Goal: Check status: Check status

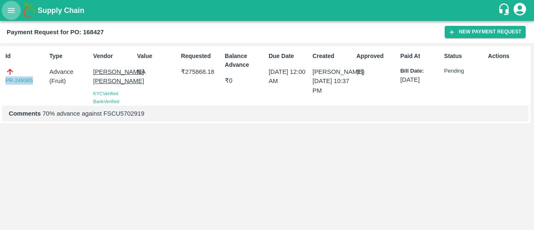
click at [9, 10] on icon "open drawer" at bounding box center [11, 10] width 7 height 5
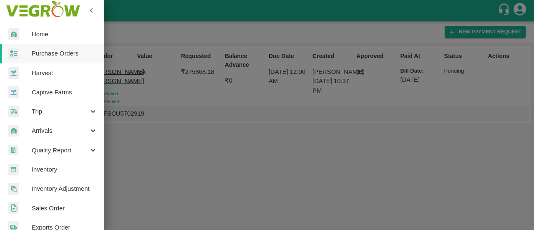
click at [227, 141] on div at bounding box center [267, 115] width 534 height 230
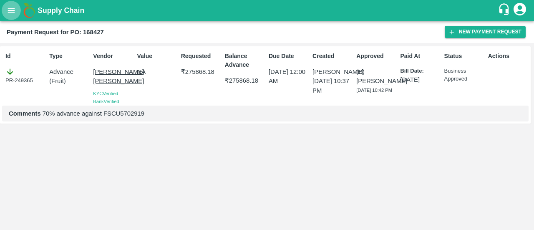
click at [5, 7] on button "open drawer" at bounding box center [11, 10] width 19 height 19
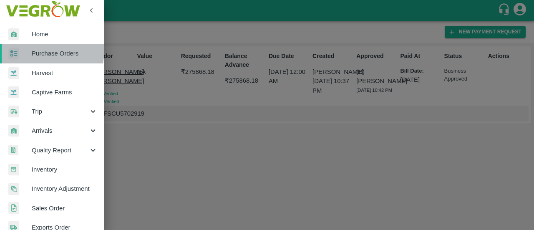
click at [39, 50] on span "Purchase Orders" at bounding box center [65, 53] width 66 height 9
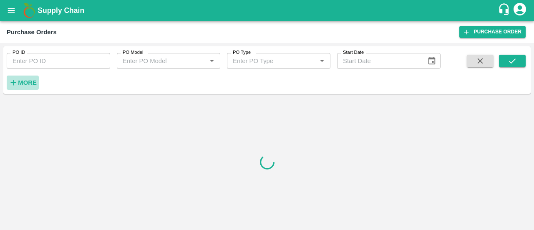
click at [34, 81] on strong "More" at bounding box center [27, 82] width 19 height 7
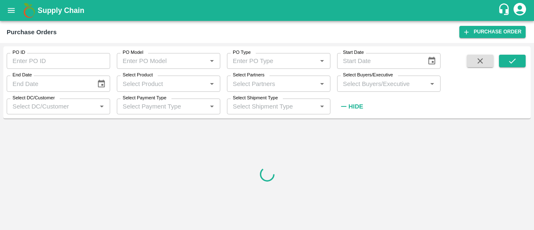
click at [257, 89] on div "Select Partners   *" at bounding box center [278, 84] width 103 height 16
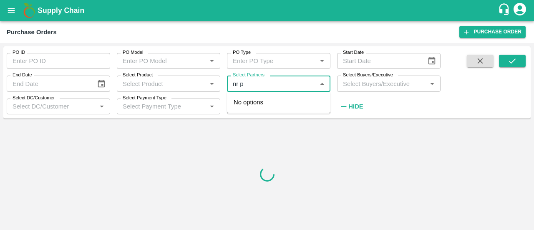
type input "nr pa"
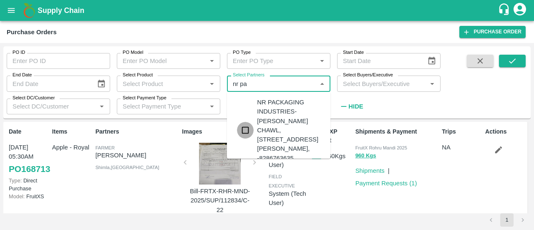
click at [247, 139] on input "checkbox" at bounding box center [245, 130] width 17 height 17
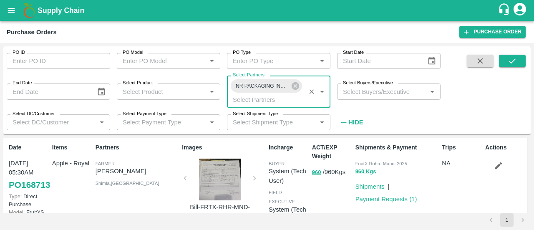
click at [181, 96] on input "Select Product" at bounding box center [161, 91] width 85 height 11
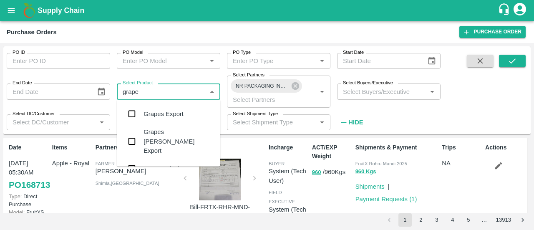
type input "grapes"
click at [134, 119] on input "checkbox" at bounding box center [132, 114] width 17 height 17
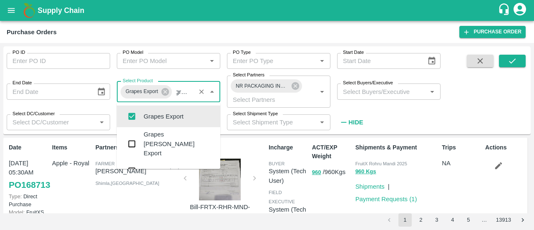
type input "grapes"
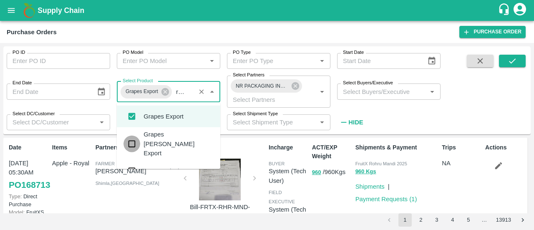
click at [136, 144] on input "checkbox" at bounding box center [132, 143] width 17 height 17
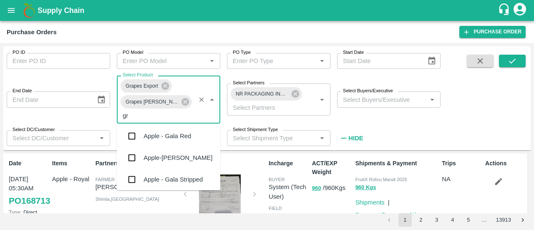
scroll to position [45, 0]
type input "gra"
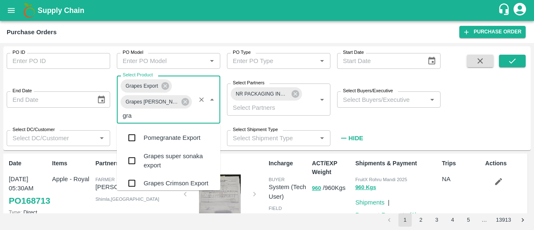
scroll to position [143, 0]
click at [140, 151] on input "checkbox" at bounding box center [132, 159] width 17 height 17
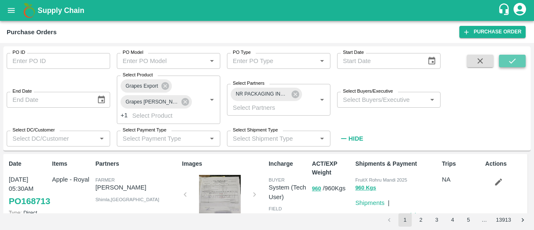
click at [508, 56] on icon "submit" at bounding box center [512, 60] width 9 height 9
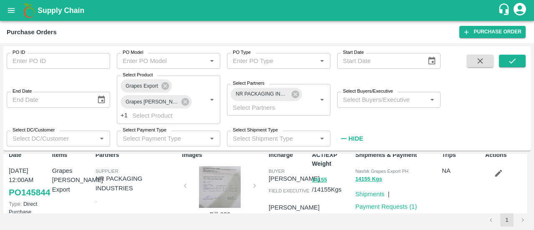
scroll to position [9, 0]
click at [219, 171] on div at bounding box center [220, 187] width 63 height 42
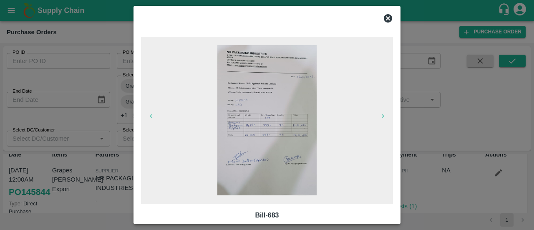
click at [391, 15] on icon at bounding box center [388, 18] width 8 height 8
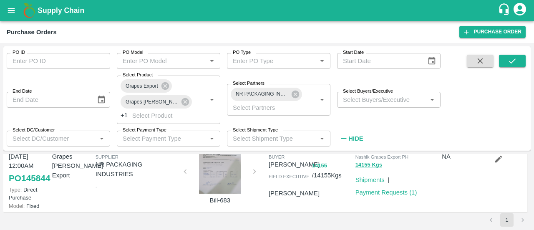
scroll to position [23, 0]
click at [387, 194] on link "Payment Requests ( 1 )" at bounding box center [386, 192] width 62 height 7
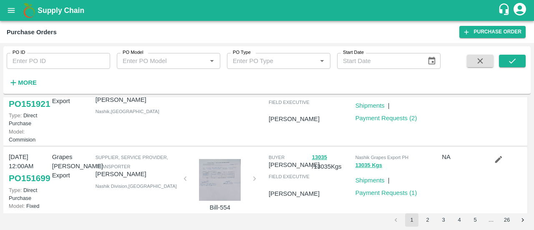
scroll to position [465, 0]
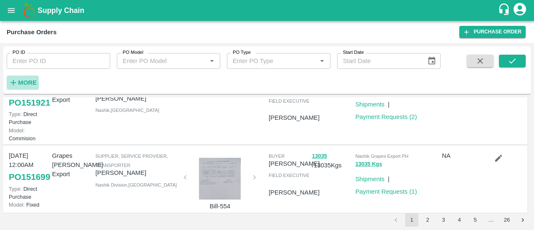
click at [22, 77] on h6 "More" at bounding box center [27, 82] width 19 height 11
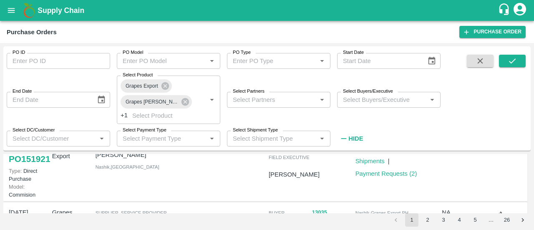
click at [248, 103] on input "Select Partners" at bounding box center [271, 99] width 85 height 11
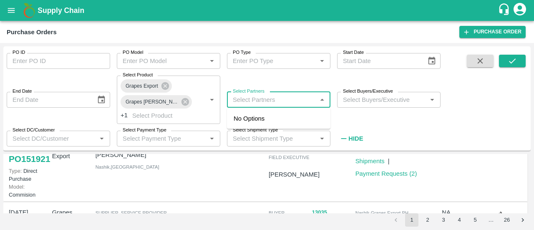
type input "m"
type input "nr p"
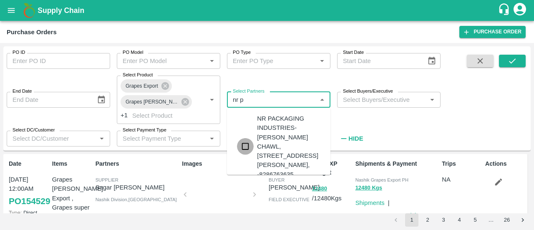
click at [250, 155] on input "checkbox" at bounding box center [245, 146] width 17 height 17
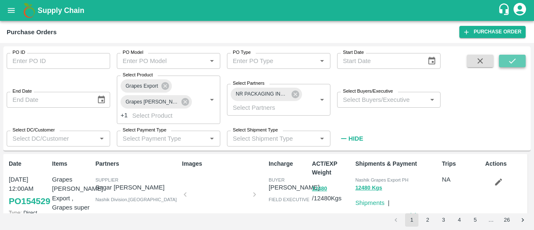
click at [516, 58] on icon "submit" at bounding box center [512, 60] width 9 height 9
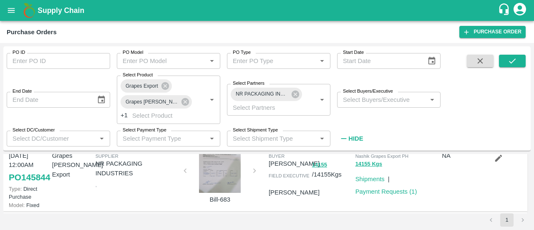
scroll to position [24, 0]
click at [15, 6] on icon "open drawer" at bounding box center [11, 10] width 9 height 9
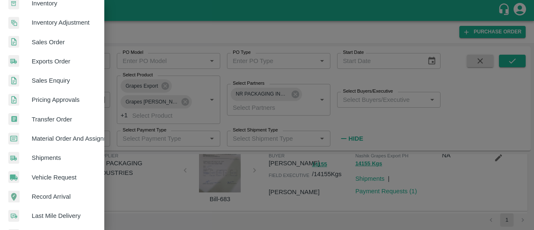
scroll to position [245, 0]
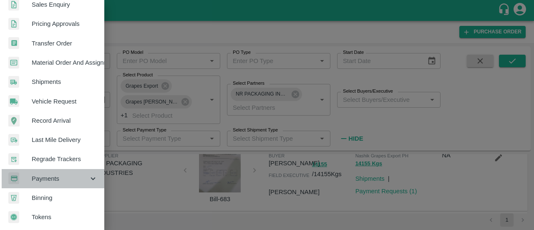
click at [66, 174] on span "Payments" at bounding box center [60, 178] width 57 height 9
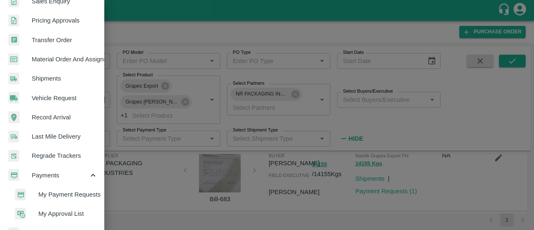
click at [55, 192] on span "My Payment Requests" at bounding box center [67, 194] width 59 height 9
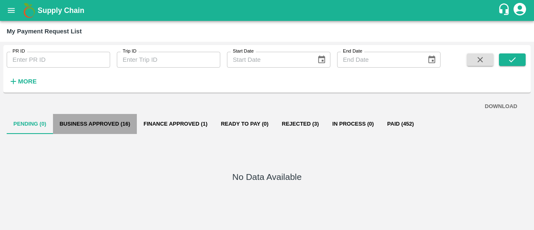
click at [110, 121] on button "Business Approved (16)" at bounding box center [95, 124] width 84 height 20
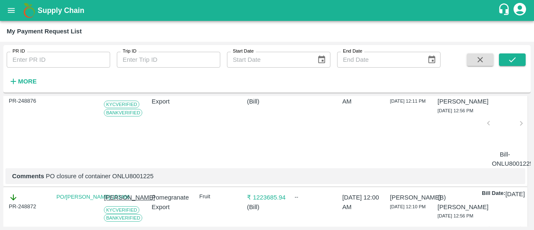
scroll to position [658, 0]
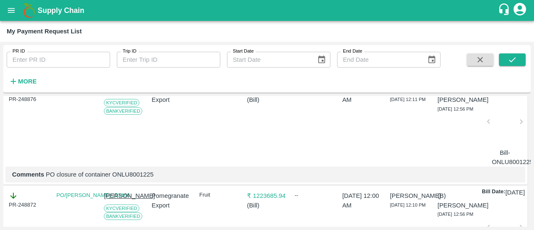
click at [89, 93] on link "PO/D DINESH/152595" at bounding box center [92, 90] width 73 height 6
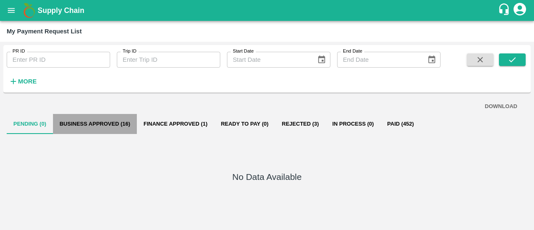
click at [121, 122] on button "Business Approved (16)" at bounding box center [95, 124] width 84 height 20
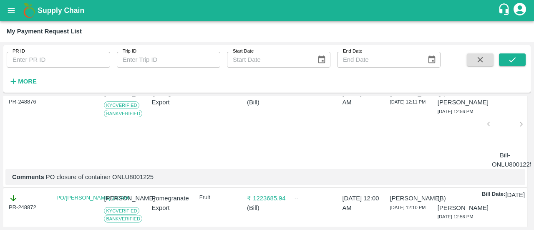
scroll to position [656, 0]
click at [83, 95] on link "PO/D DINESH/152595" at bounding box center [92, 92] width 73 height 6
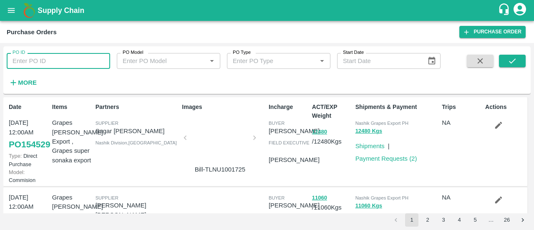
click at [45, 66] on input "PO ID" at bounding box center [58, 61] width 103 height 16
type input "152595"
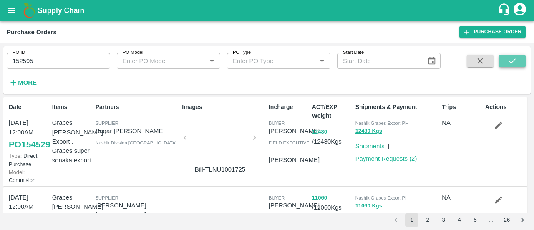
click at [515, 63] on icon "submit" at bounding box center [512, 60] width 9 height 9
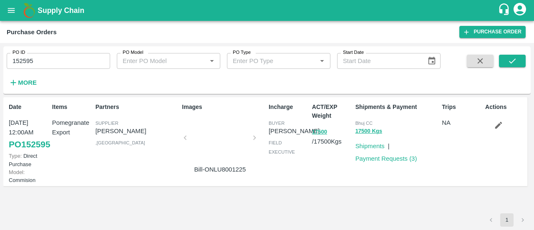
click at [223, 145] on div at bounding box center [220, 140] width 63 height 44
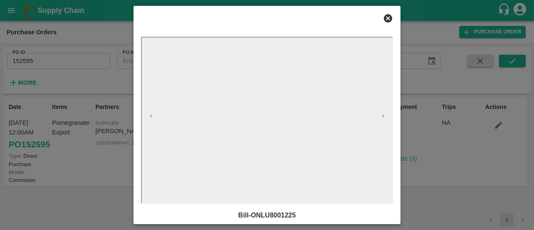
click at [388, 17] on icon at bounding box center [388, 18] width 8 height 8
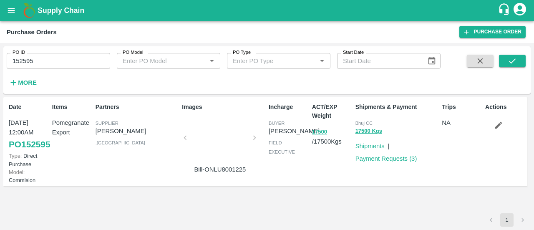
click at [336, 184] on div "ACT/EXP Weight 17500 / 17500 Kgs" at bounding box center [330, 141] width 43 height 85
